Goal: Information Seeking & Learning: Learn about a topic

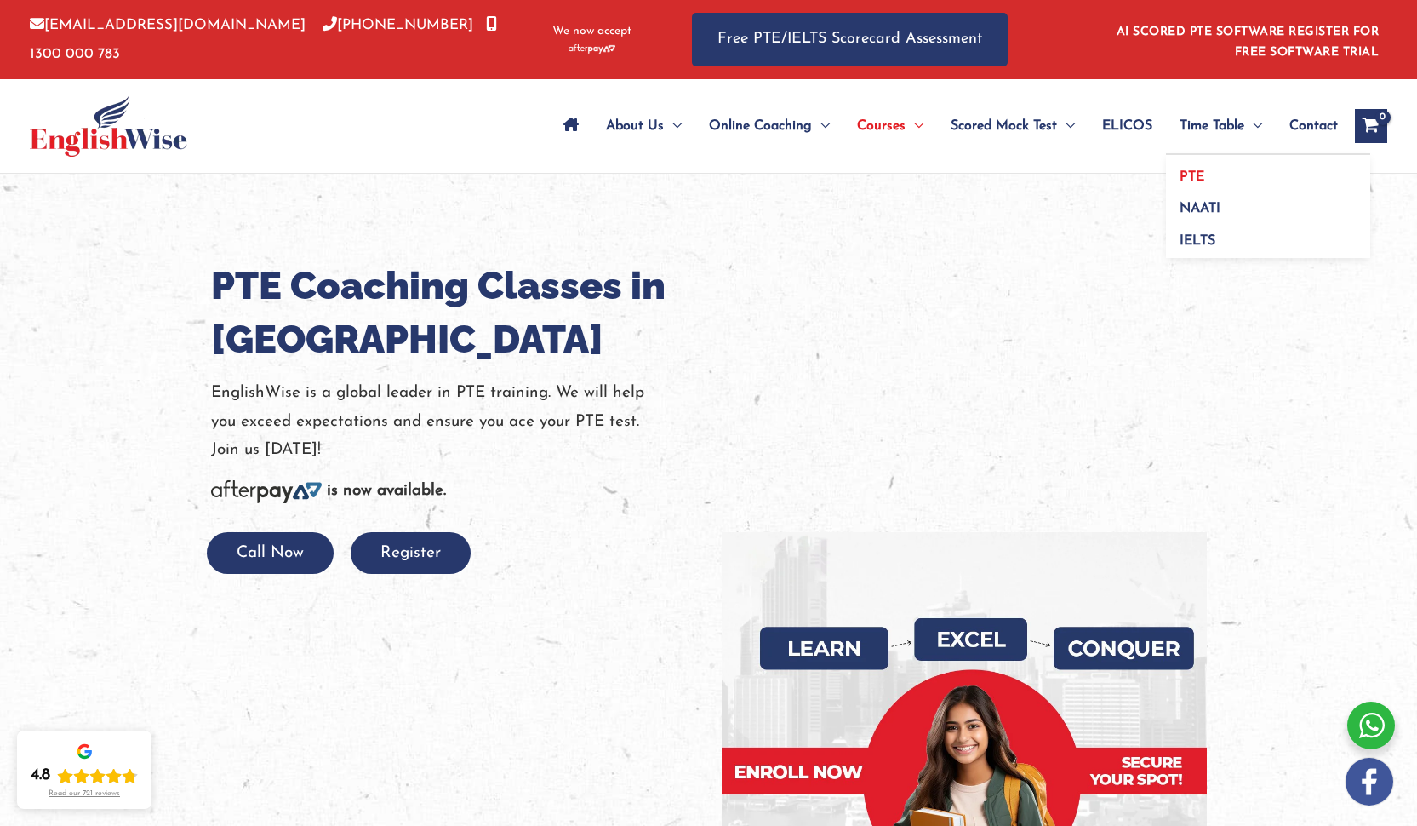
click at [1193, 174] on span "PTE" at bounding box center [1192, 177] width 25 height 14
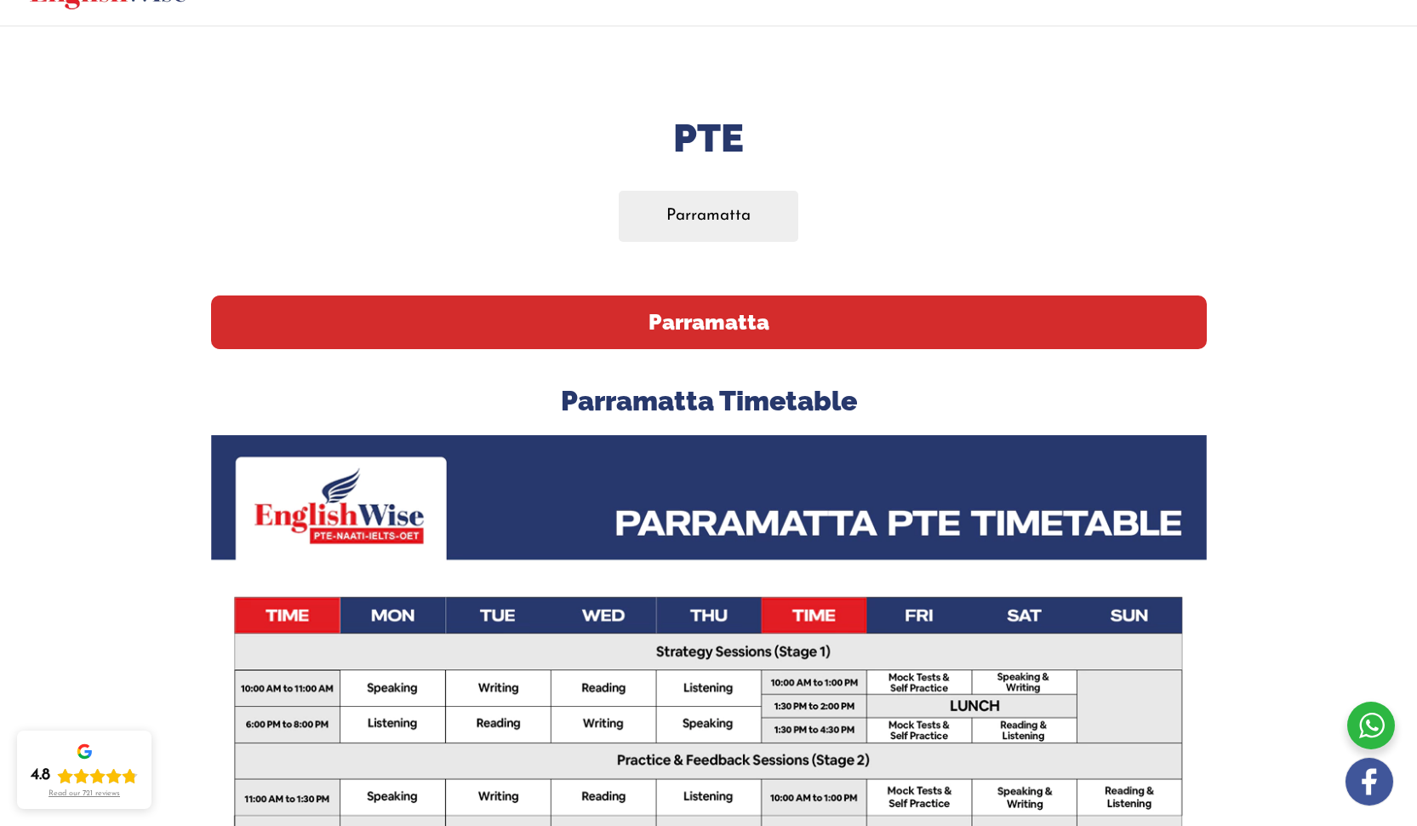
scroll to position [117, 0]
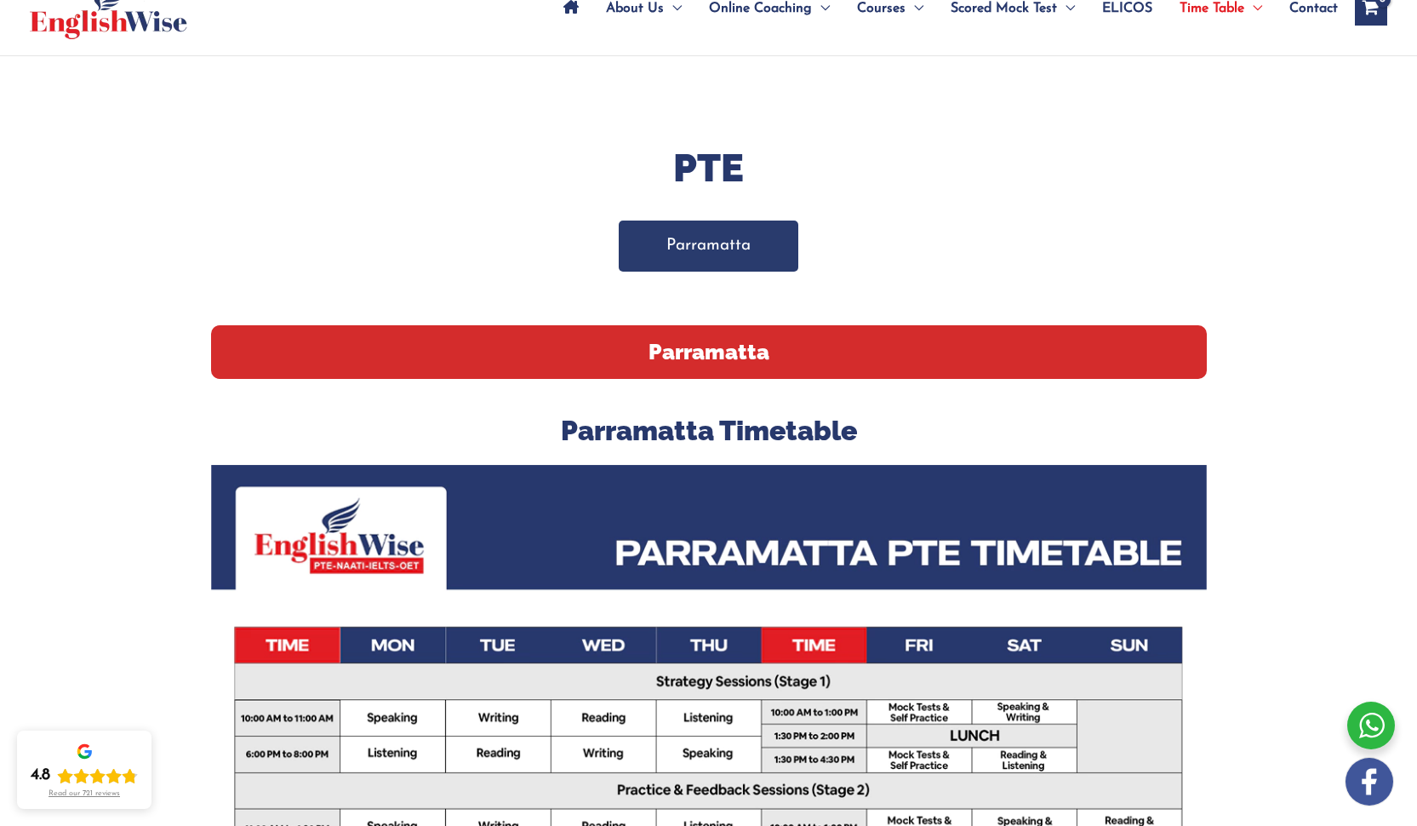
click at [709, 244] on link "Parramatta" at bounding box center [709, 245] width 180 height 50
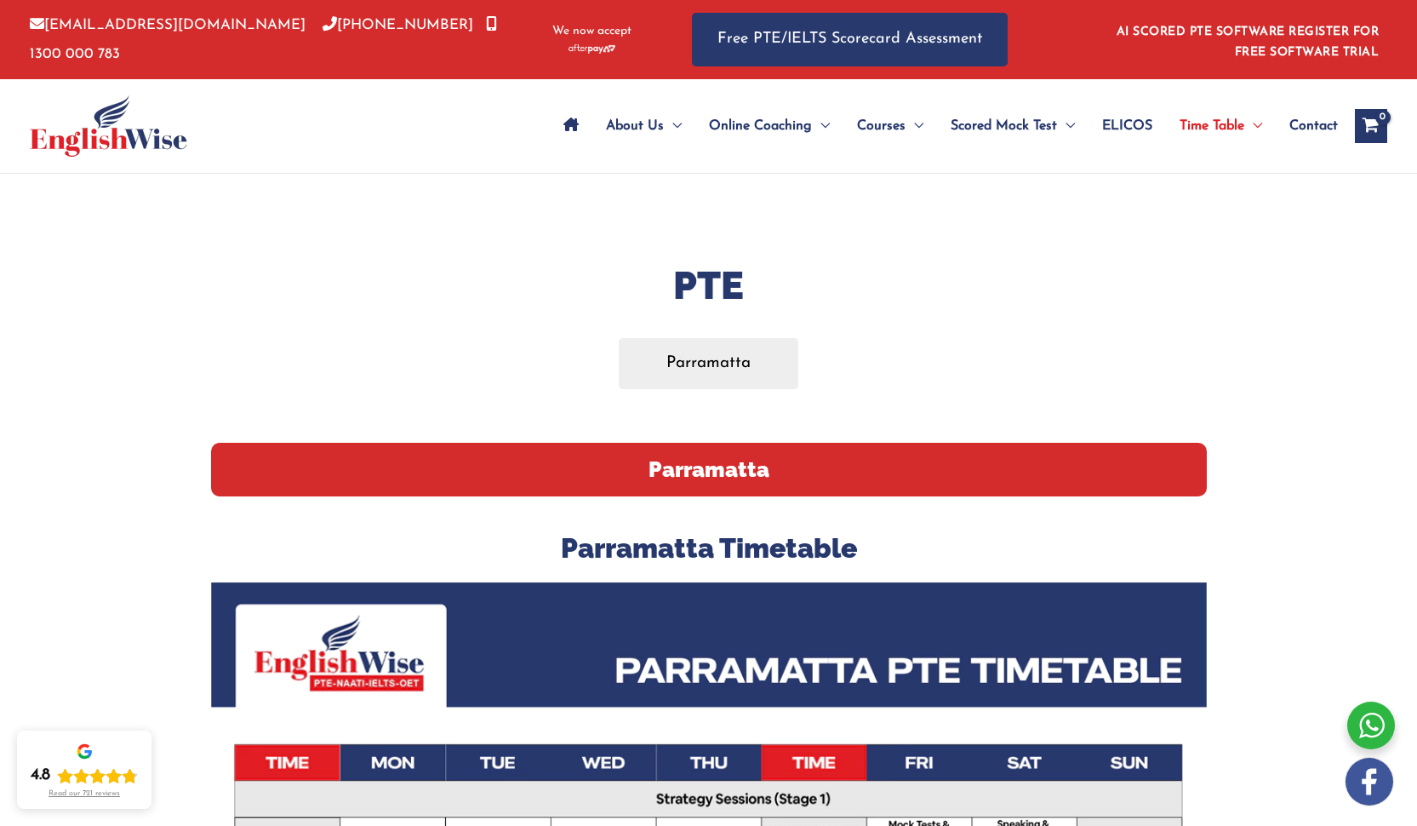
drag, startPoint x: 772, startPoint y: 364, endPoint x: 783, endPoint y: 401, distance: 39.1
click at [1207, 171] on link "PTE" at bounding box center [1268, 171] width 204 height 32
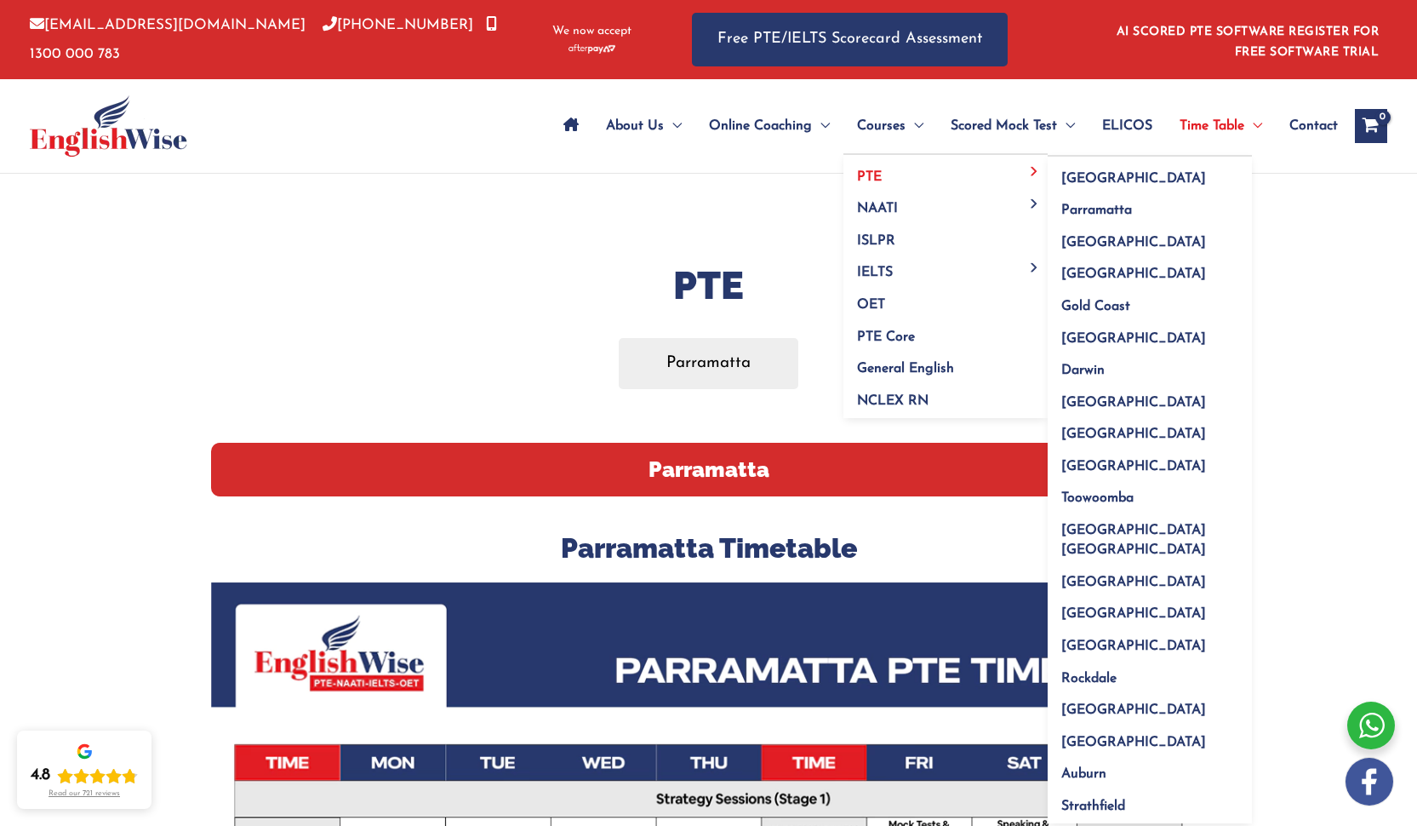
click at [860, 170] on span "PTE" at bounding box center [869, 177] width 25 height 14
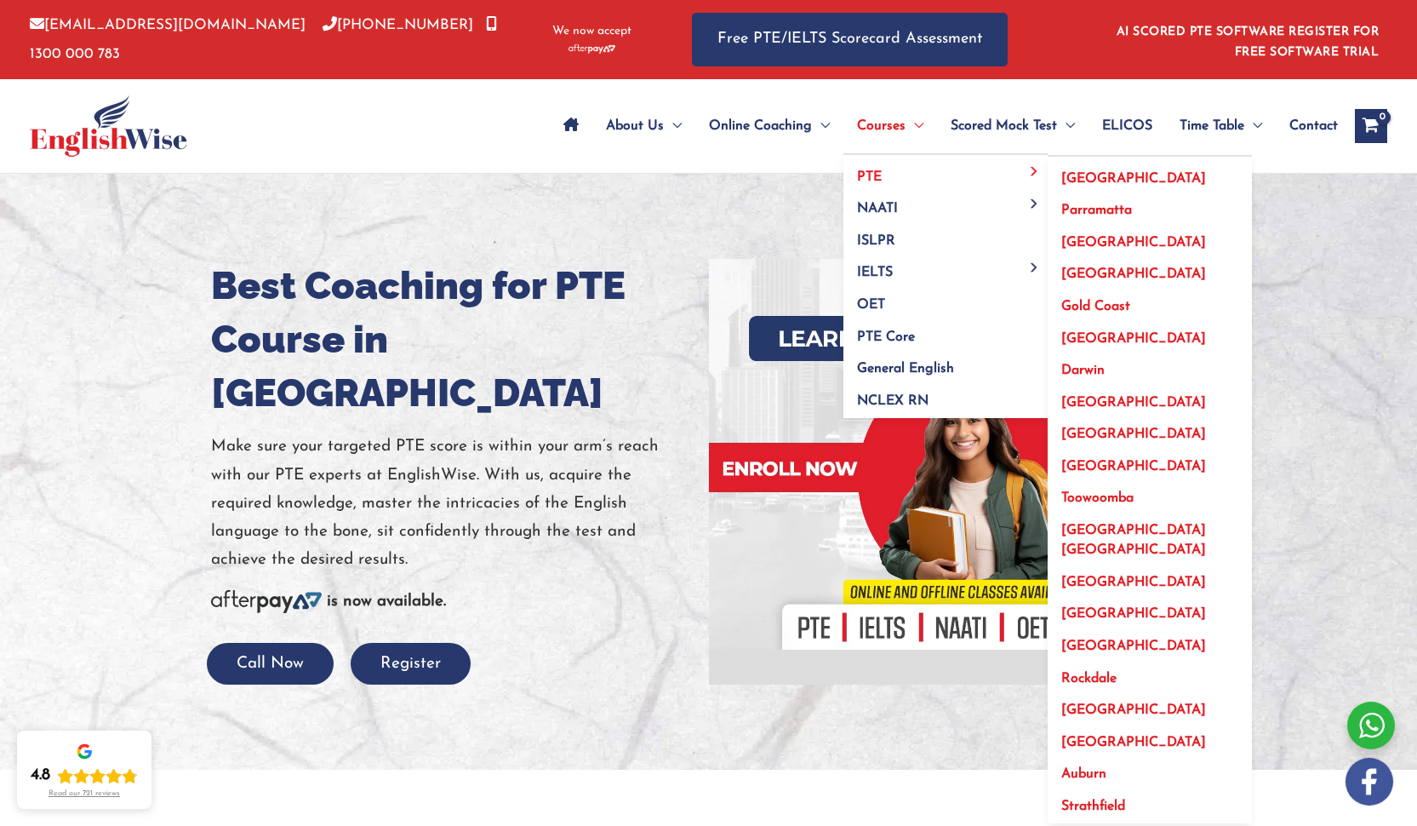
click at [1079, 429] on span "[GEOGRAPHIC_DATA]" at bounding box center [1134, 434] width 145 height 14
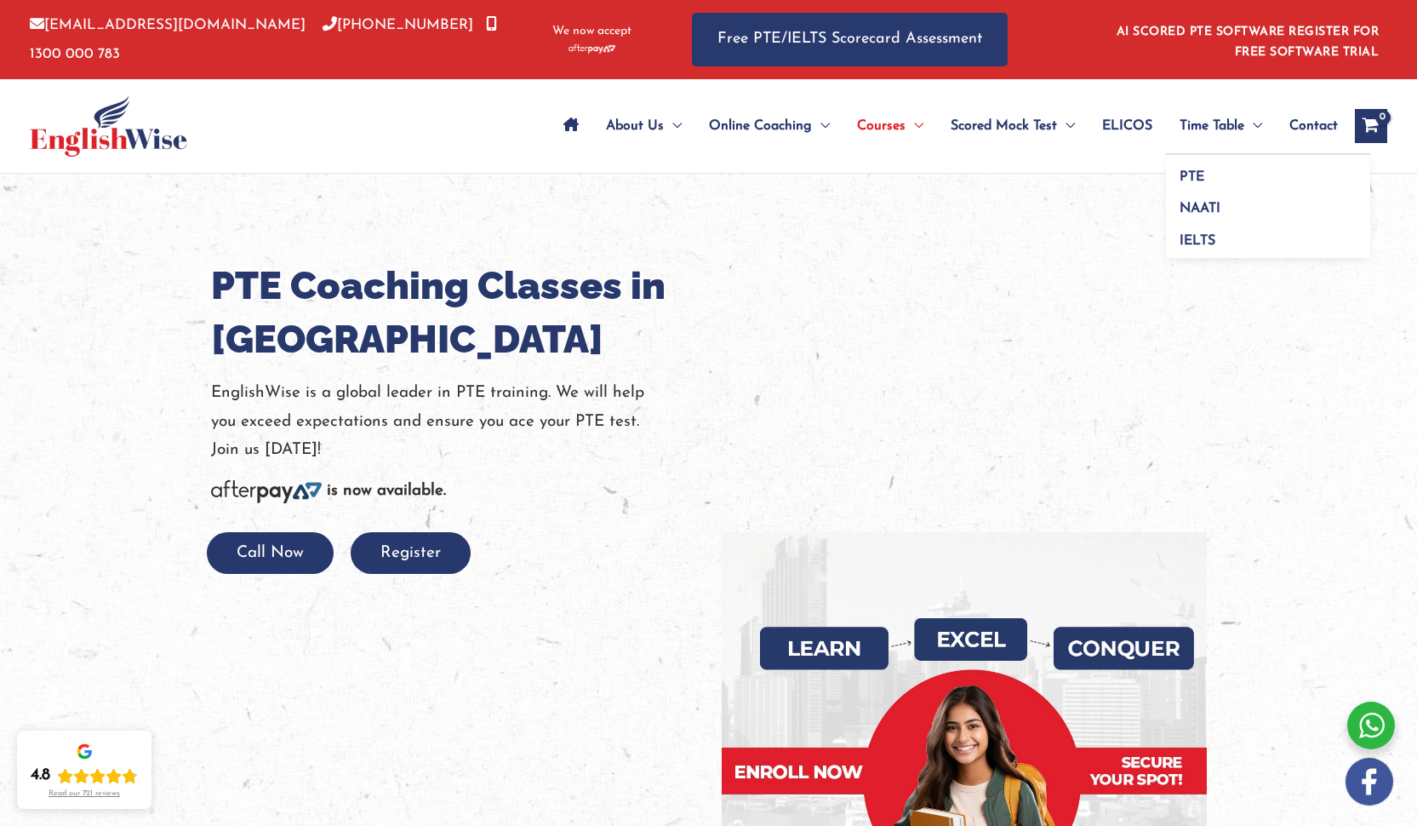
click at [1220, 129] on span "Time Table" at bounding box center [1212, 126] width 65 height 60
click at [1180, 180] on span "PTE" at bounding box center [1192, 177] width 25 height 14
